Goal: Task Accomplishment & Management: Use online tool/utility

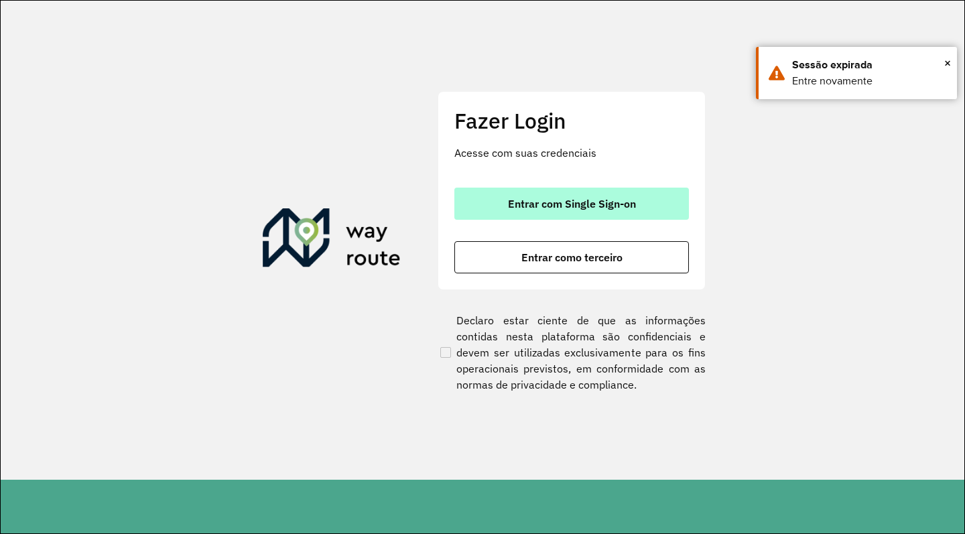
click at [567, 212] on button "Entrar com Single Sign-on" at bounding box center [571, 204] width 234 height 32
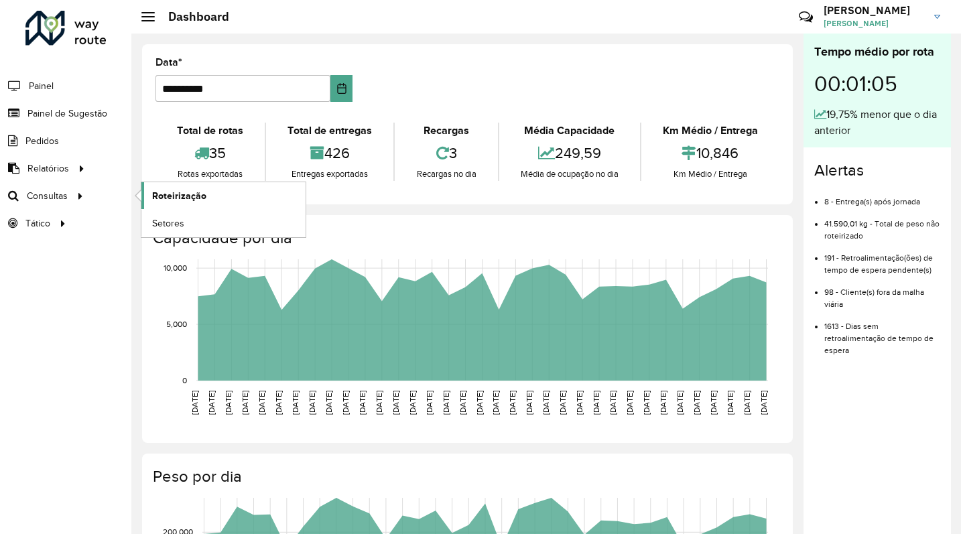
click at [165, 199] on span "Roteirização" at bounding box center [179, 196] width 54 height 14
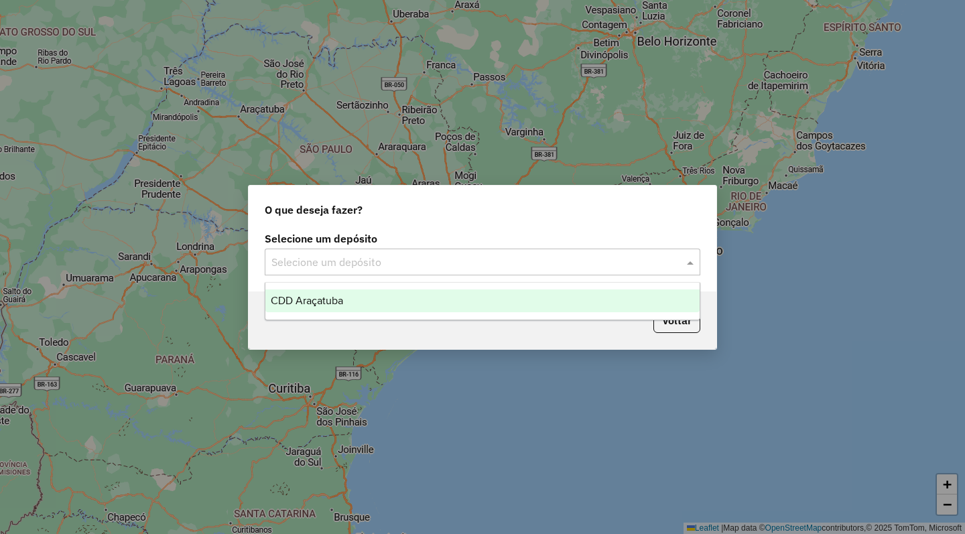
click at [646, 255] on input "text" at bounding box center [468, 263] width 395 height 16
click at [441, 313] on ng-dropdown-panel "CDD Araçatuba" at bounding box center [482, 301] width 435 height 38
click at [437, 296] on div "CDD Araçatuba" at bounding box center [482, 300] width 434 height 23
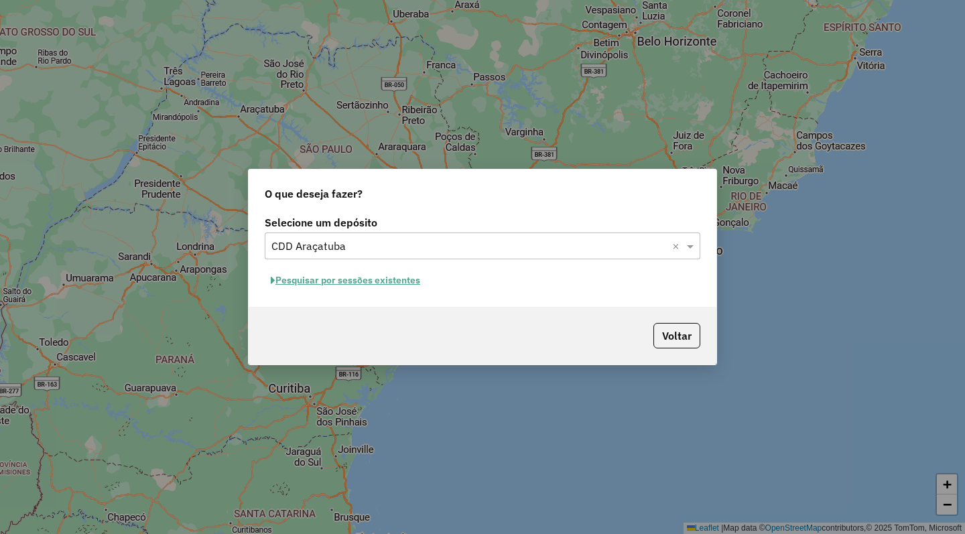
click at [363, 279] on button "Pesquisar por sessões existentes" at bounding box center [345, 280] width 161 height 21
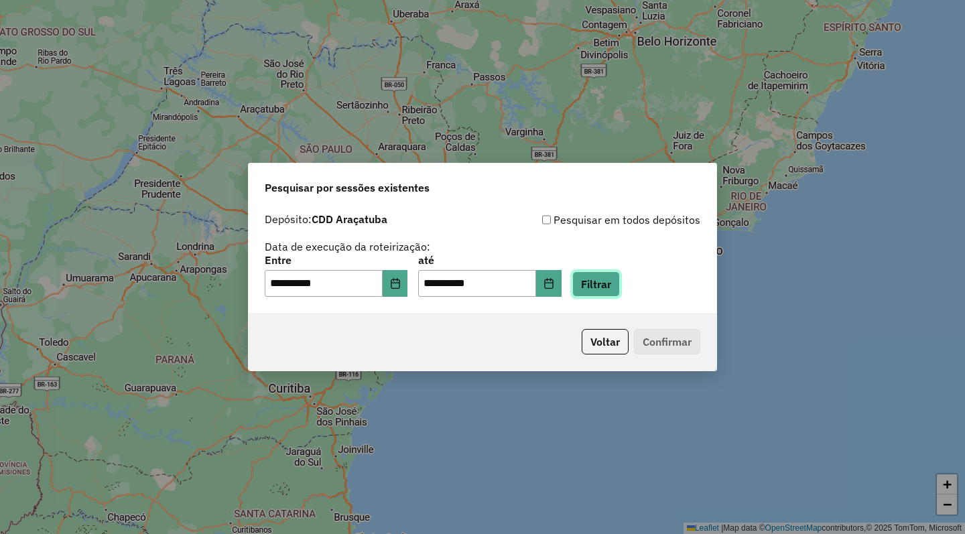
click at [620, 276] on button "Filtrar" at bounding box center [596, 283] width 48 height 25
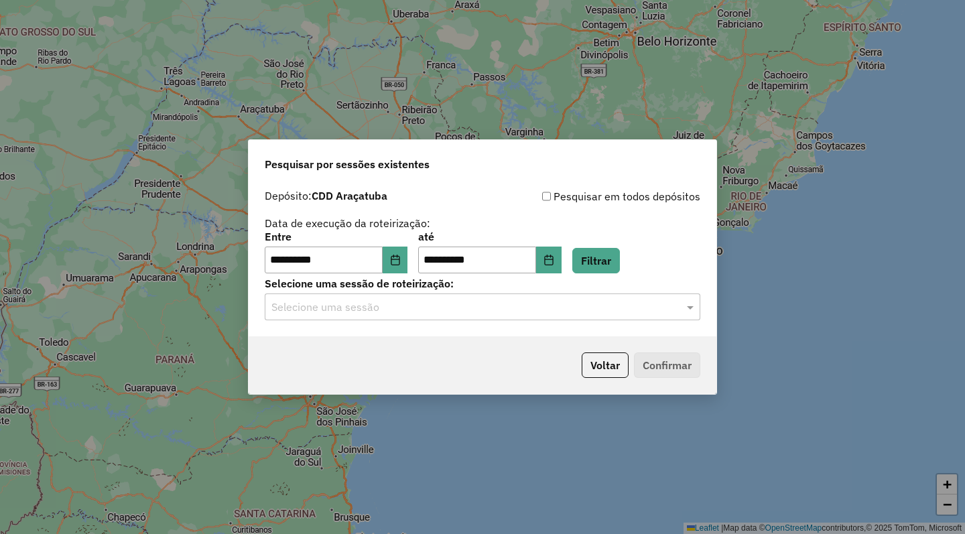
click at [358, 301] on input "text" at bounding box center [468, 307] width 395 height 16
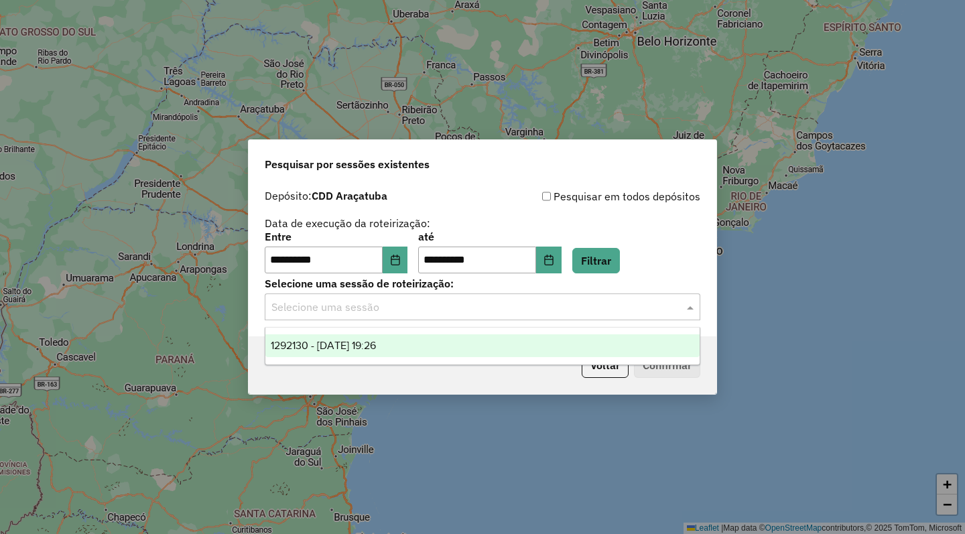
click at [355, 346] on span "1292130 - 10/10/2025 19:26" at bounding box center [323, 345] width 105 height 11
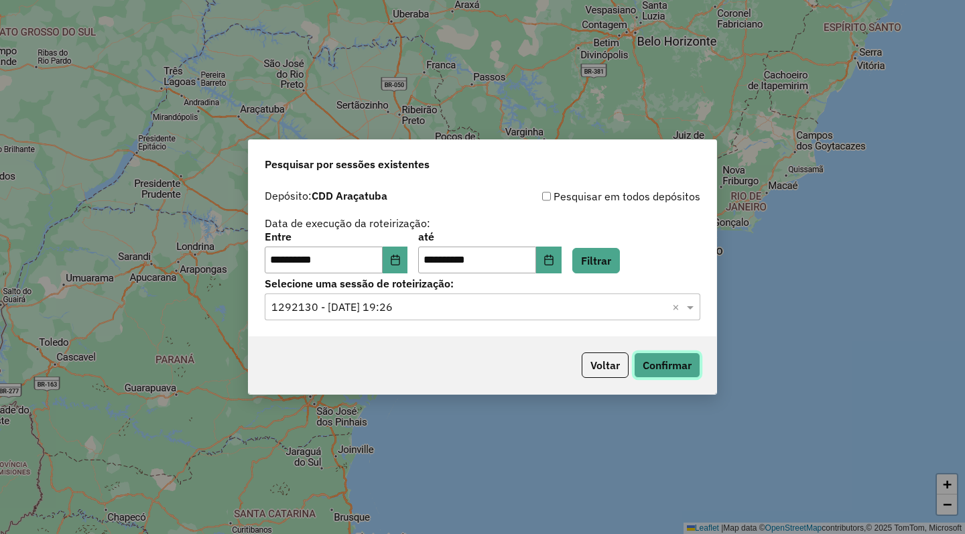
click at [656, 354] on button "Confirmar" at bounding box center [667, 364] width 66 height 25
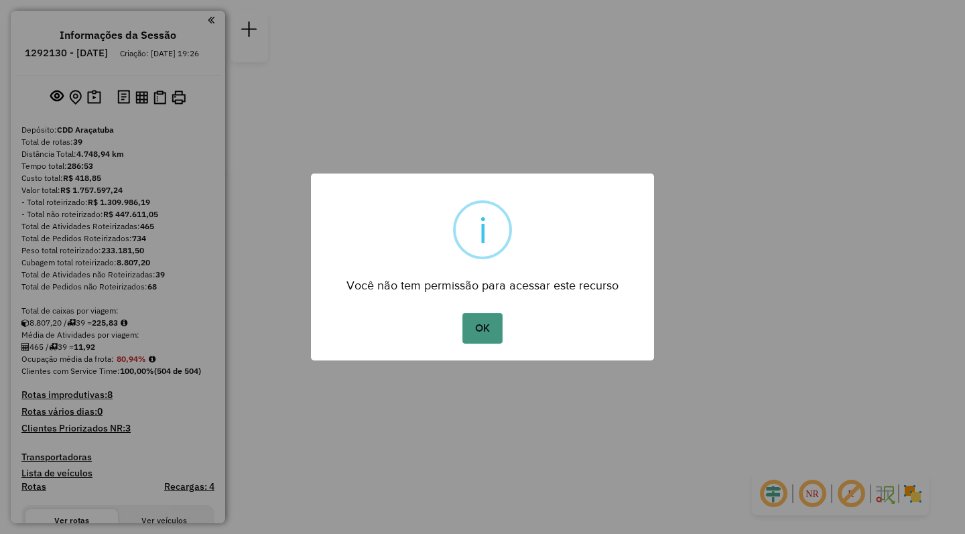
click at [490, 325] on button "OK" at bounding box center [482, 328] width 40 height 31
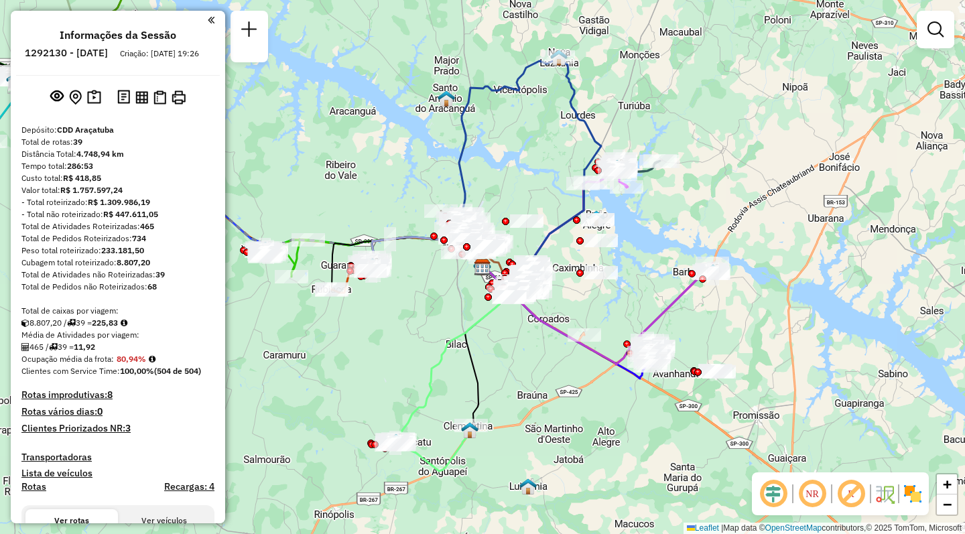
scroll to position [2245, 0]
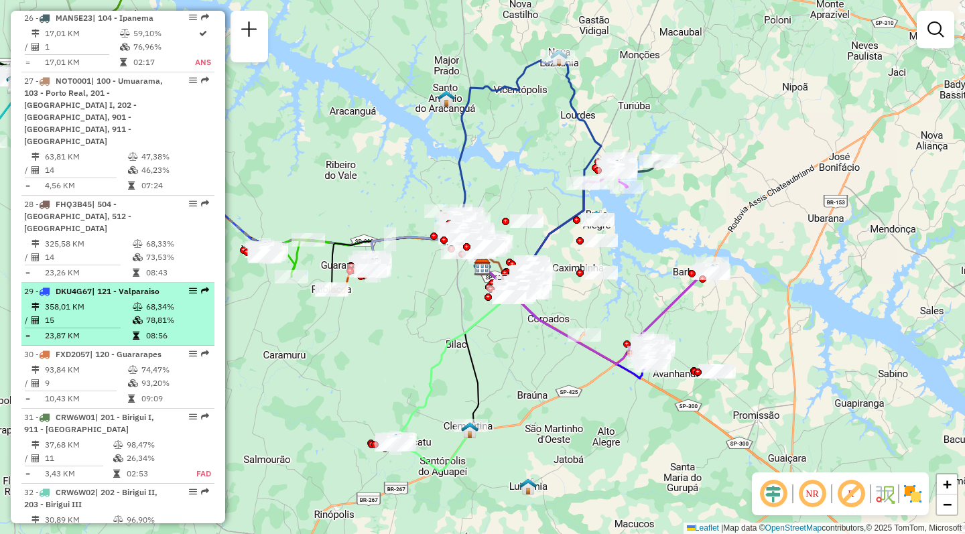
select select "**********"
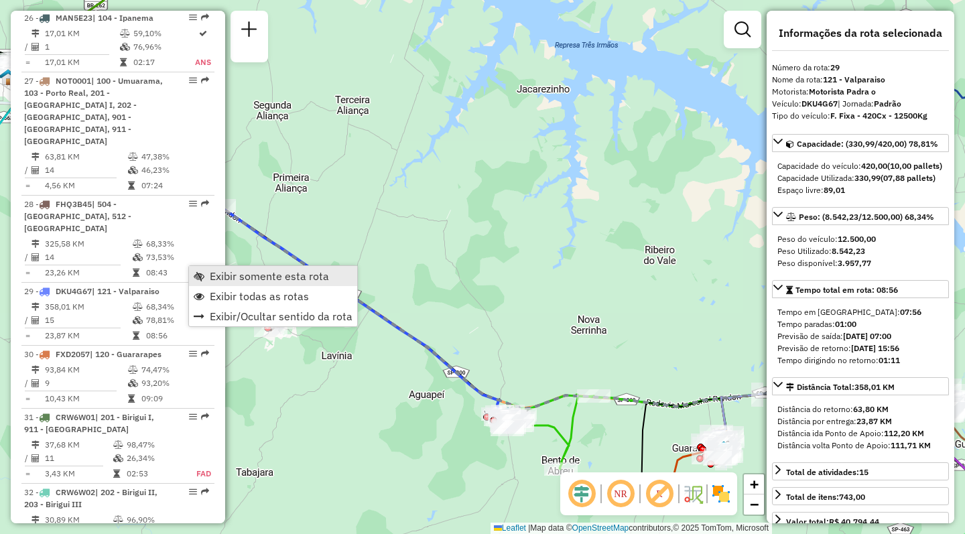
click at [230, 277] on span "Exibir somente esta rota" at bounding box center [269, 276] width 119 height 11
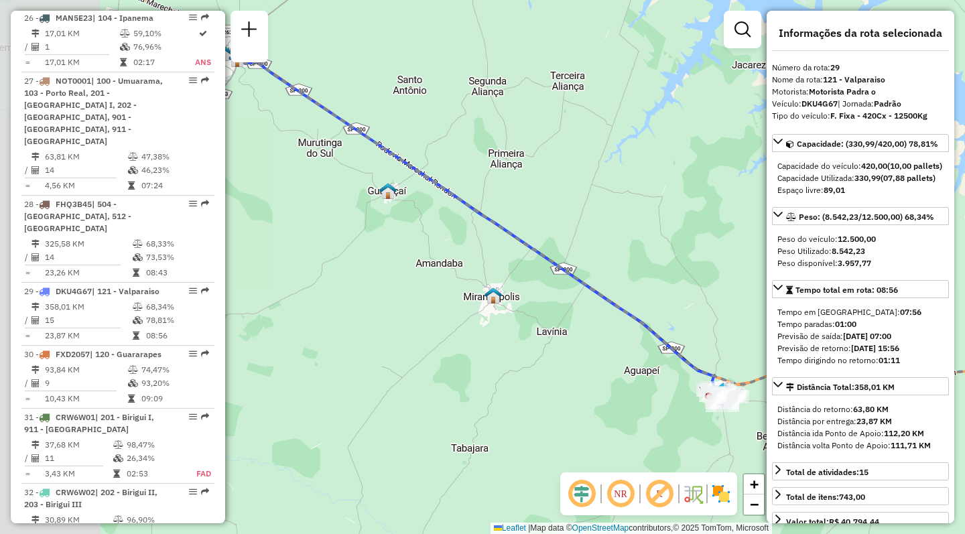
drag, startPoint x: 539, startPoint y: 398, endPoint x: 582, endPoint y: 396, distance: 43.6
click at [582, 396] on div "Janela de atendimento Grade de atendimento Capacidade Transportadoras Veículos …" at bounding box center [482, 267] width 965 height 534
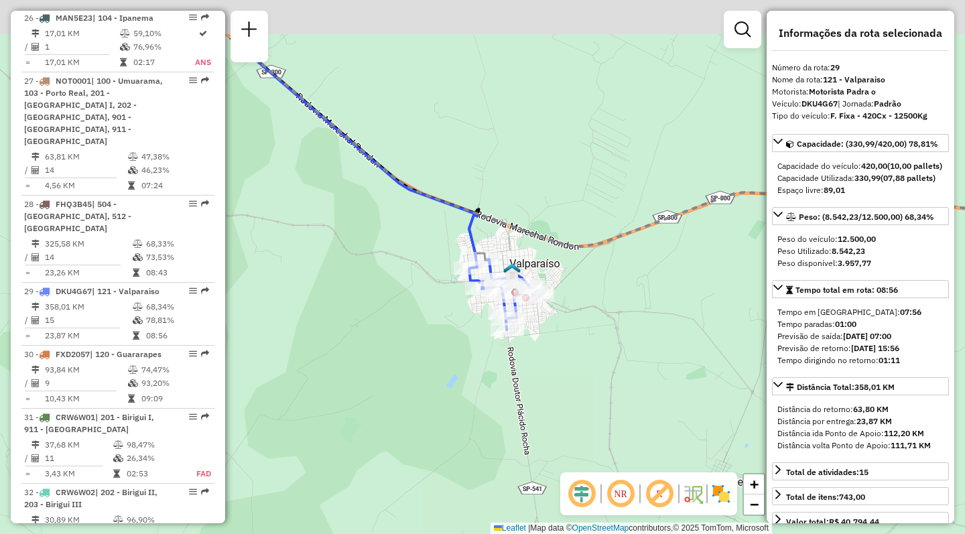
drag, startPoint x: 598, startPoint y: 287, endPoint x: 591, endPoint y: 404, distance: 117.5
click at [591, 404] on div "Janela de atendimento Grade de atendimento Capacidade Transportadoras Veículos …" at bounding box center [482, 267] width 965 height 534
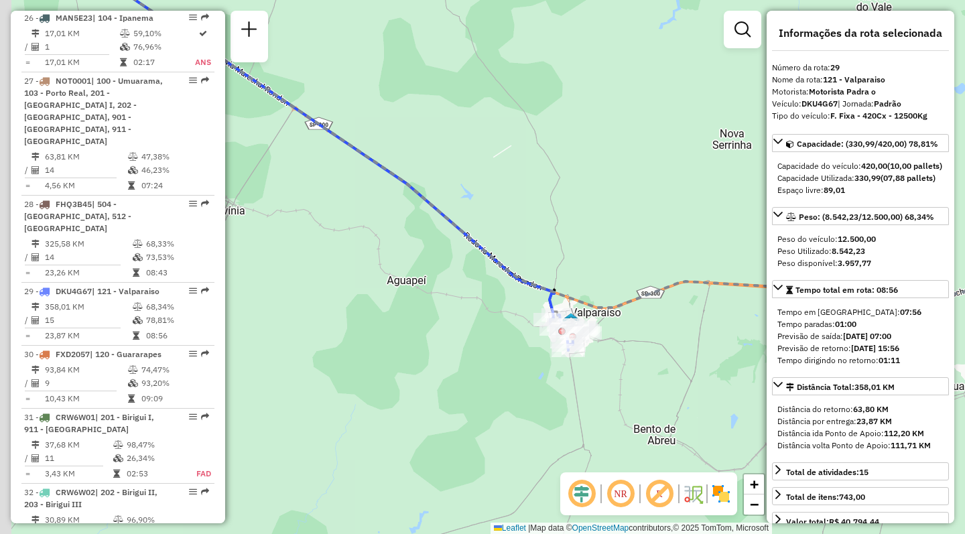
drag, startPoint x: 337, startPoint y: 360, endPoint x: 486, endPoint y: 361, distance: 148.7
click at [486, 361] on div "Janela de atendimento Grade de atendimento Capacidade Transportadoras Veículos …" at bounding box center [482, 267] width 965 height 534
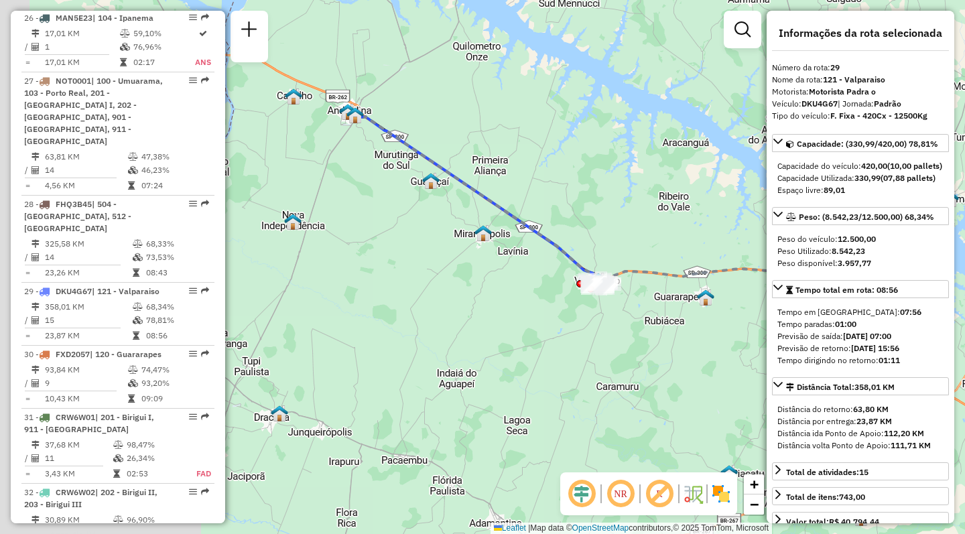
drag, startPoint x: 393, startPoint y: 355, endPoint x: 481, endPoint y: 285, distance: 113.0
click at [481, 285] on div "Janela de atendimento Grade de atendimento Capacidade Transportadoras Veículos …" at bounding box center [482, 267] width 965 height 534
